Goal: Task Accomplishment & Management: Manage account settings

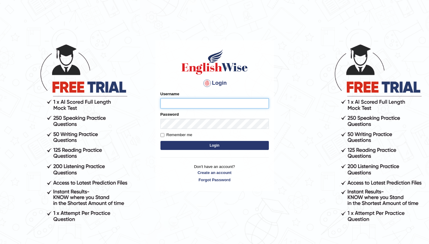
type input "amandeep73"
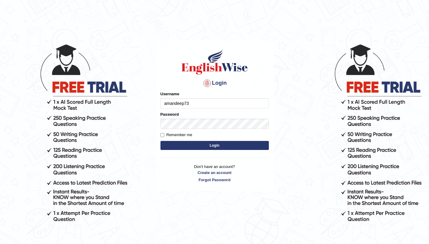
click at [218, 145] on button "Login" at bounding box center [214, 145] width 108 height 9
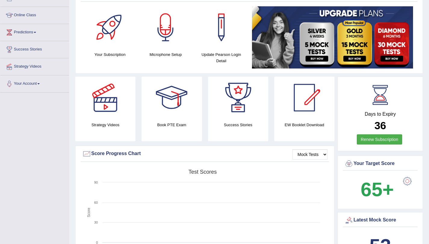
scroll to position [75, 0]
